Goal: Transaction & Acquisition: Purchase product/service

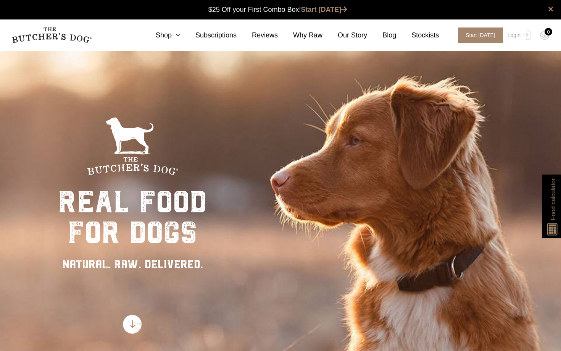
click at [136, 321] on img at bounding box center [132, 324] width 19 height 19
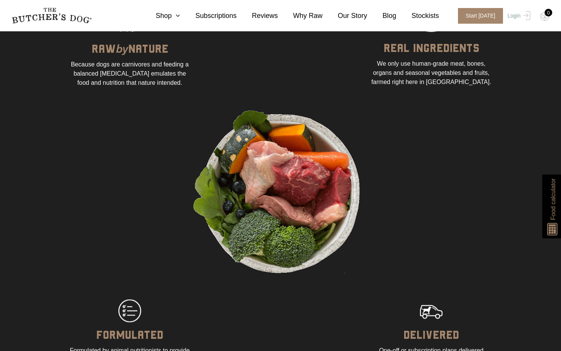
scroll to position [606, 0]
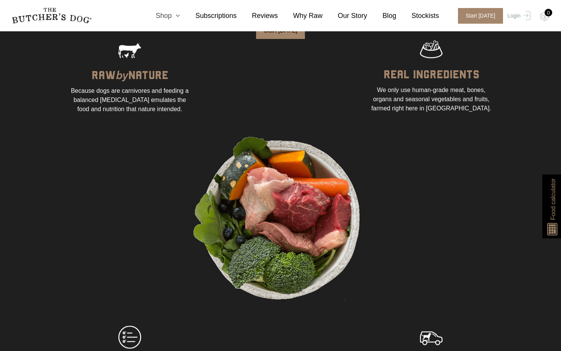
click at [178, 13] on icon at bounding box center [176, 15] width 8 height 7
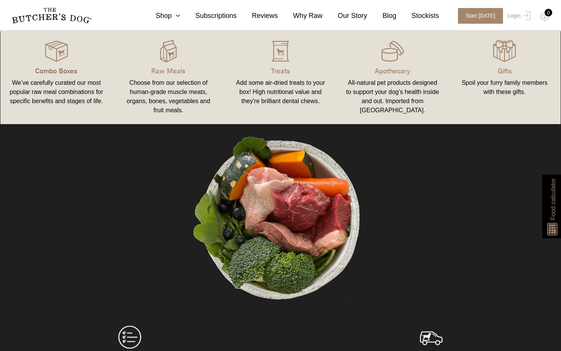
click at [53, 72] on p "Combo Boxes" at bounding box center [57, 70] width 94 height 10
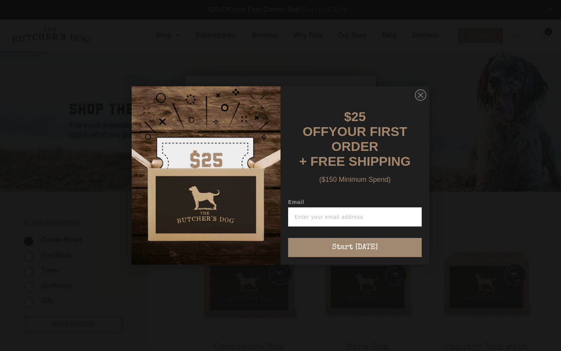
scroll to position [0, 0]
type input "d"
type input "beclwallace@gmail.com"
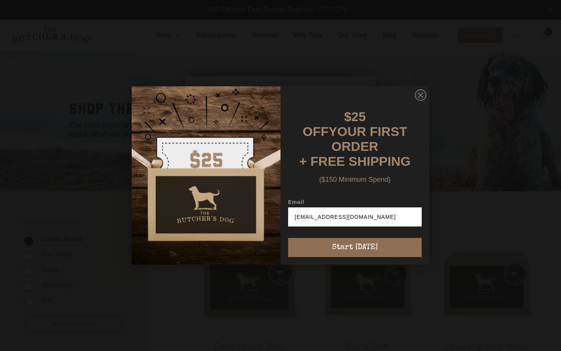
click at [331, 243] on button "Start [DATE]" at bounding box center [355, 247] width 134 height 19
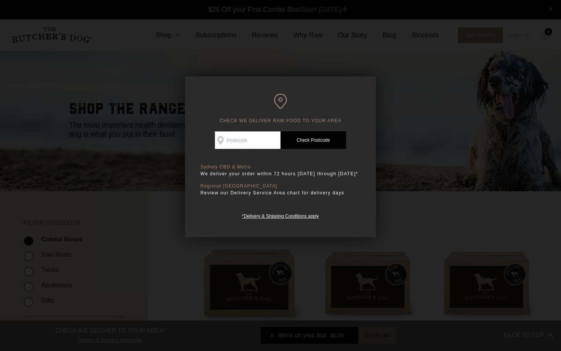
click at [244, 144] on input "Check Availability At" at bounding box center [248, 140] width 66 height 18
type input "2010"
click at [308, 140] on link "Check Postcode" at bounding box center [314, 140] width 66 height 18
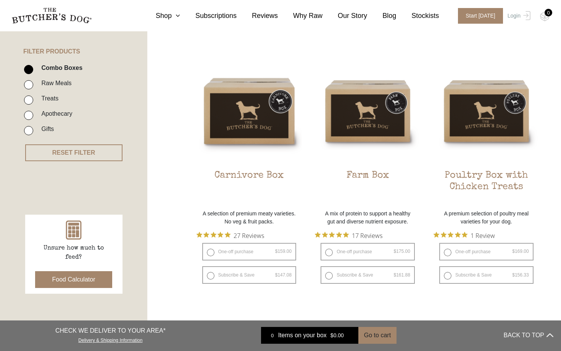
scroll to position [173, 0]
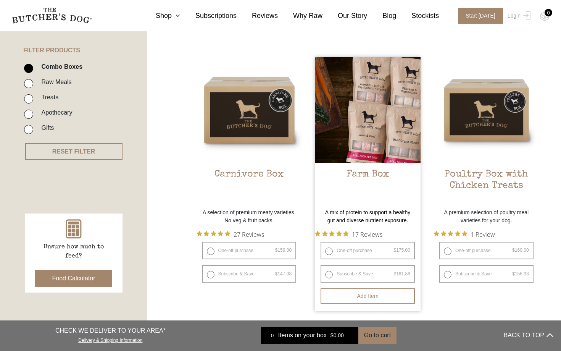
click at [366, 124] on img at bounding box center [368, 110] width 106 height 106
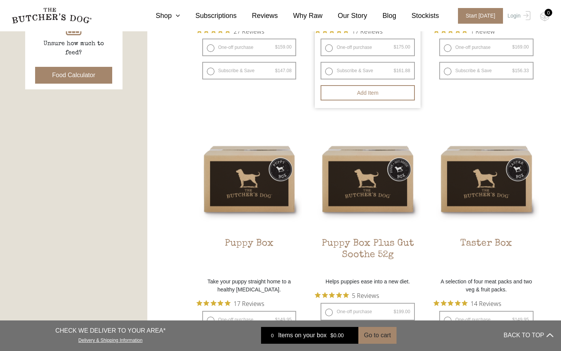
scroll to position [384, 0]
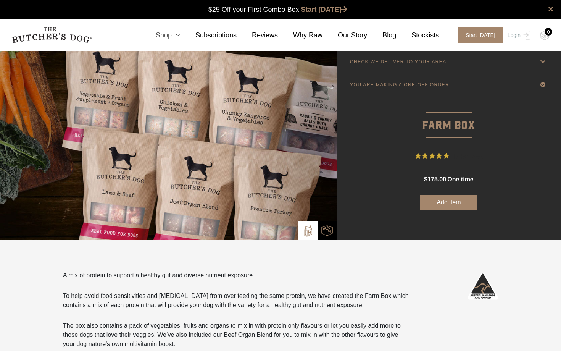
click at [180, 37] on icon at bounding box center [176, 35] width 8 height 7
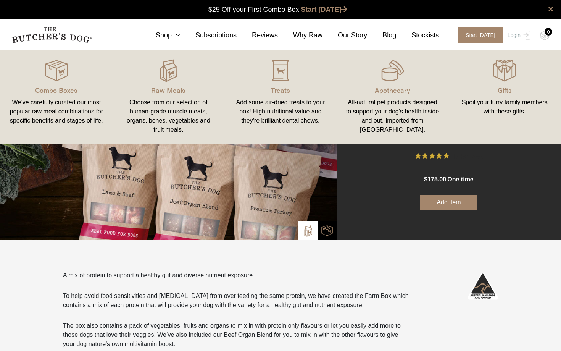
click at [171, 84] on link "Raw Meals Choose from our selection of human-grade muscle meats, organs, bones,…" at bounding box center [169, 97] width 112 height 78
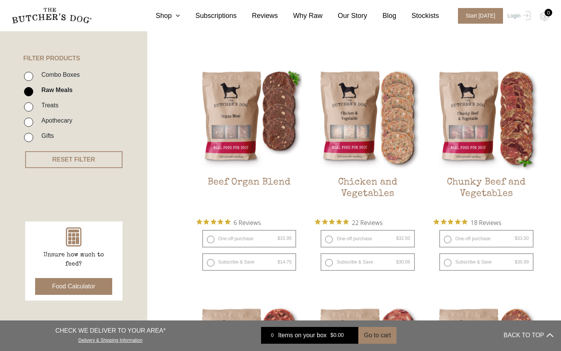
scroll to position [162, 0]
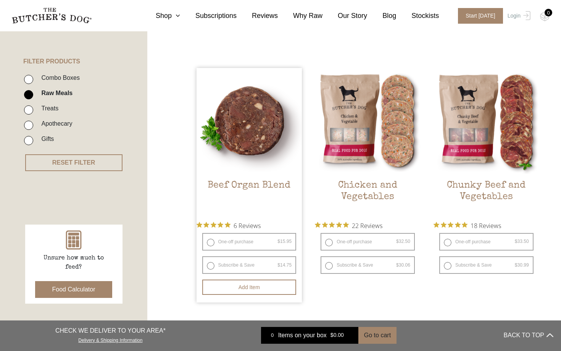
click at [227, 115] on img at bounding box center [250, 121] width 106 height 106
